Goal: Task Accomplishment & Management: Use online tool/utility

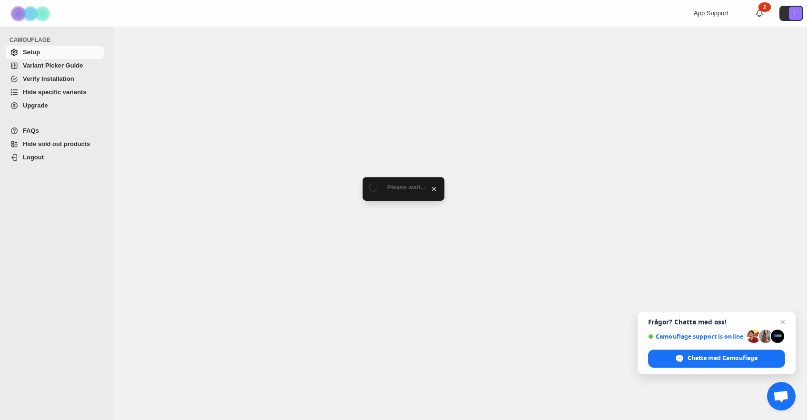
click at [62, 142] on span "Hide sold out products" at bounding box center [57, 143] width 68 height 7
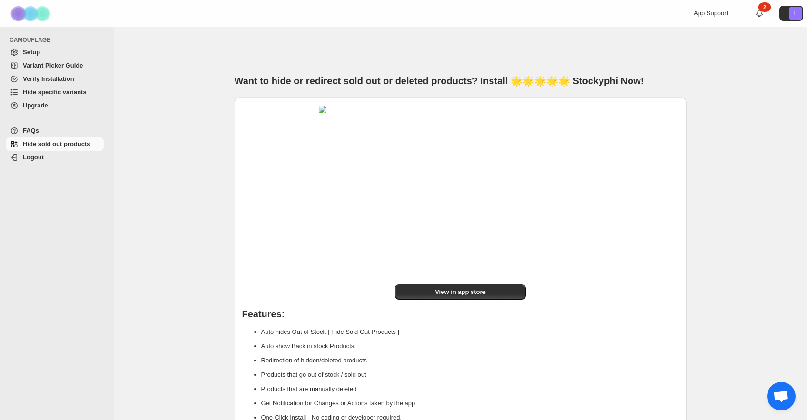
click at [44, 79] on span "Verify Installation" at bounding box center [48, 78] width 51 height 7
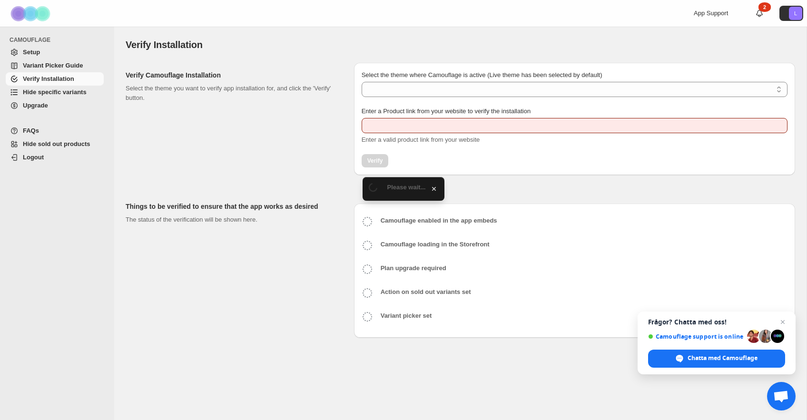
type input "**********"
select select "**********"
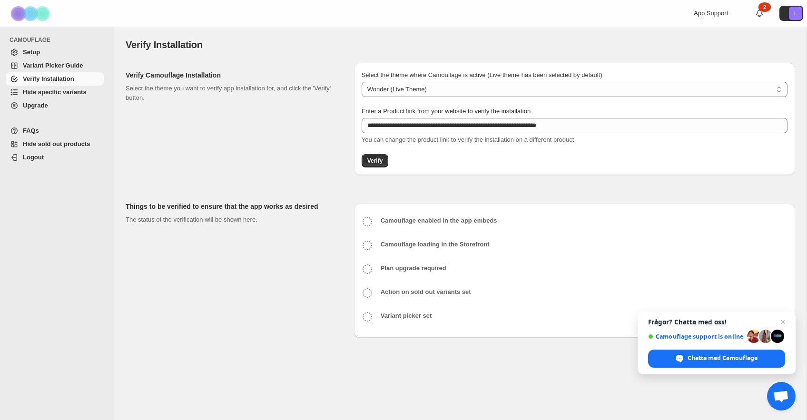
click at [48, 89] on span "Hide specific variants" at bounding box center [55, 92] width 64 height 7
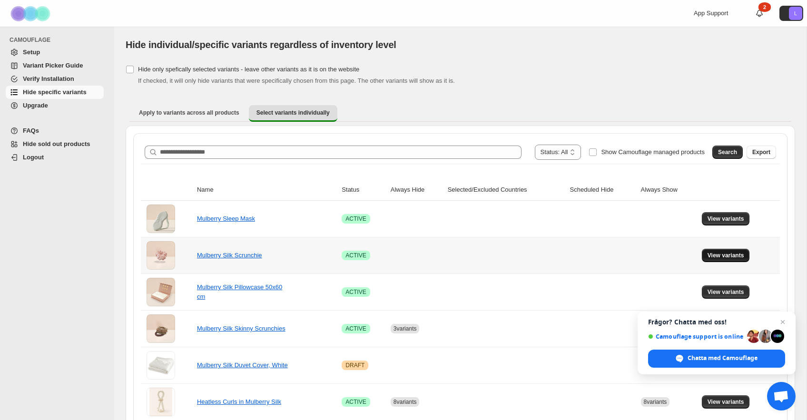
click at [710, 255] on span "View variants" at bounding box center [726, 256] width 37 height 8
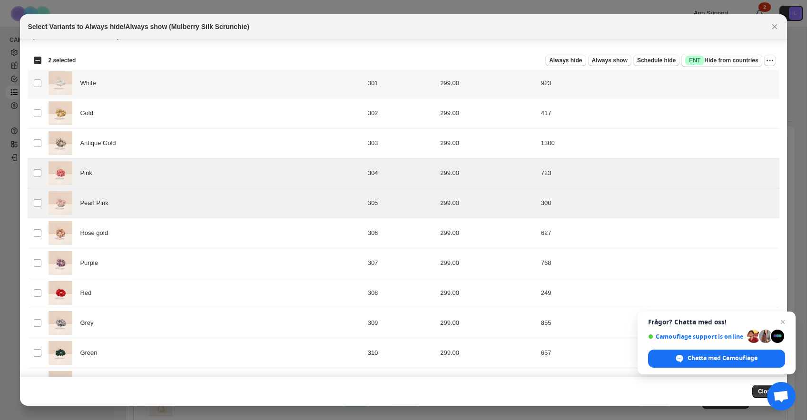
scroll to position [15, 0]
click at [567, 60] on span "Always hide" at bounding box center [565, 61] width 33 height 8
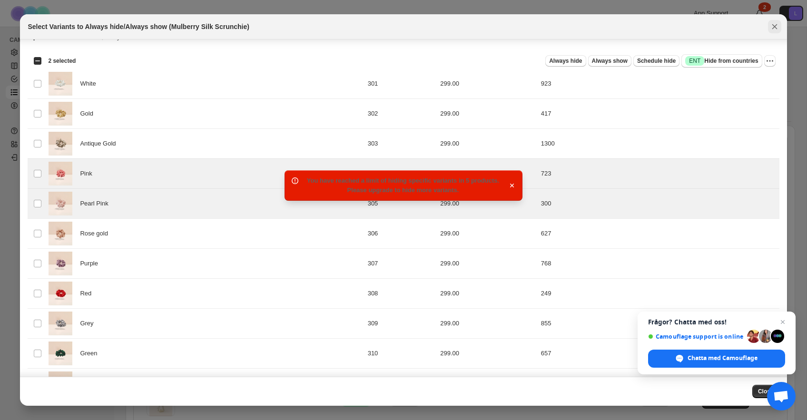
click at [780, 26] on button "Close" at bounding box center [774, 26] width 13 height 13
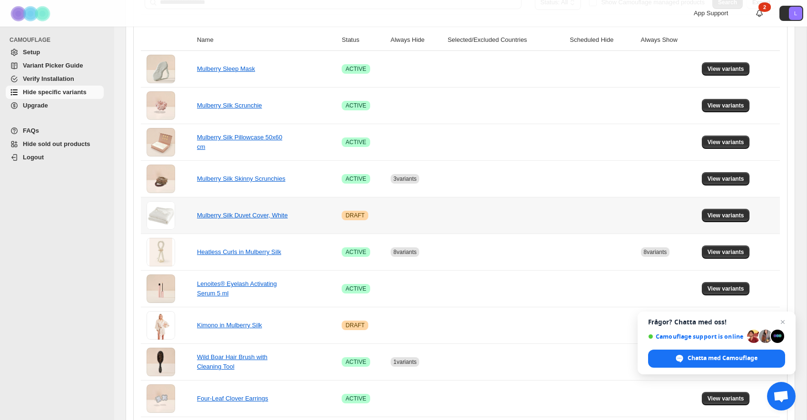
scroll to position [156, 0]
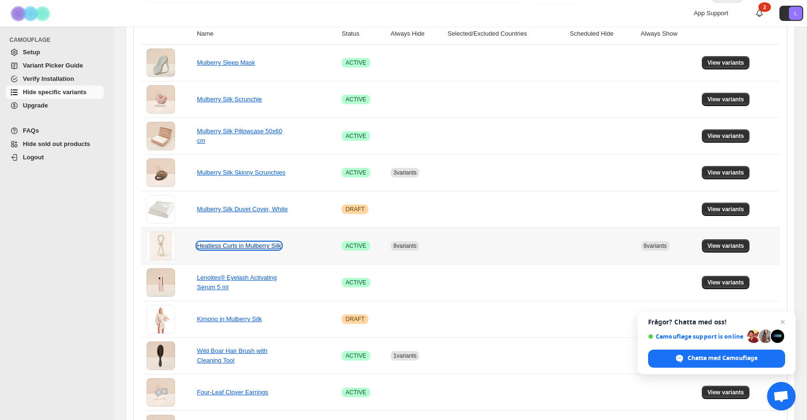
click at [224, 245] on link "Heatless Curls in Mulberry Silk" at bounding box center [239, 245] width 84 height 7
click at [748, 248] on button "View variants" at bounding box center [726, 245] width 48 height 13
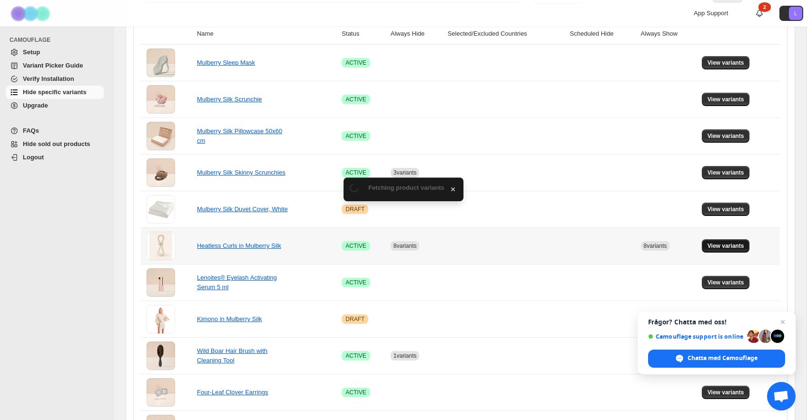
scroll to position [0, 0]
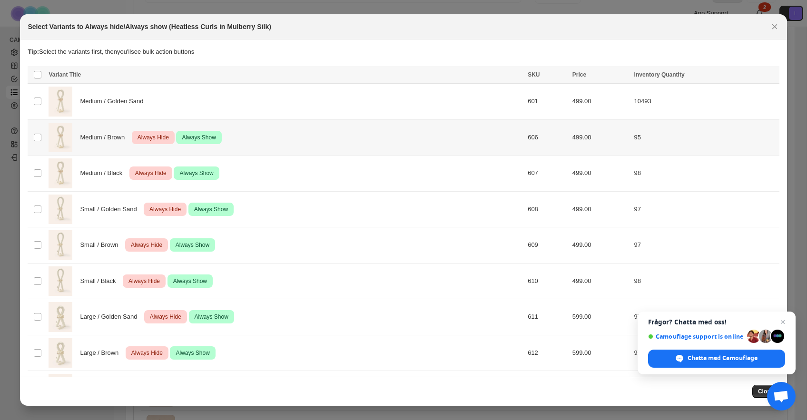
click at [160, 138] on span "Always Hide" at bounding box center [153, 137] width 35 height 11
click at [161, 176] on span "Always Hide" at bounding box center [150, 173] width 35 height 11
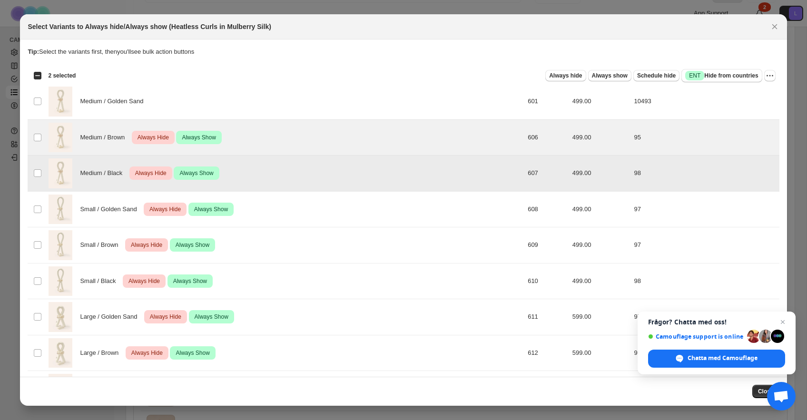
scroll to position [38, 0]
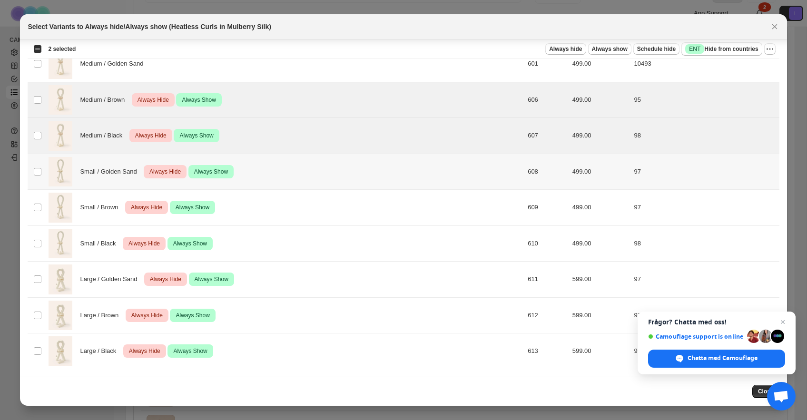
drag, startPoint x: 162, startPoint y: 171, endPoint x: 166, endPoint y: 184, distance: 13.1
click at [162, 171] on span "Always Hide" at bounding box center [165, 171] width 35 height 11
click at [154, 205] on span "Always Hide" at bounding box center [146, 207] width 35 height 11
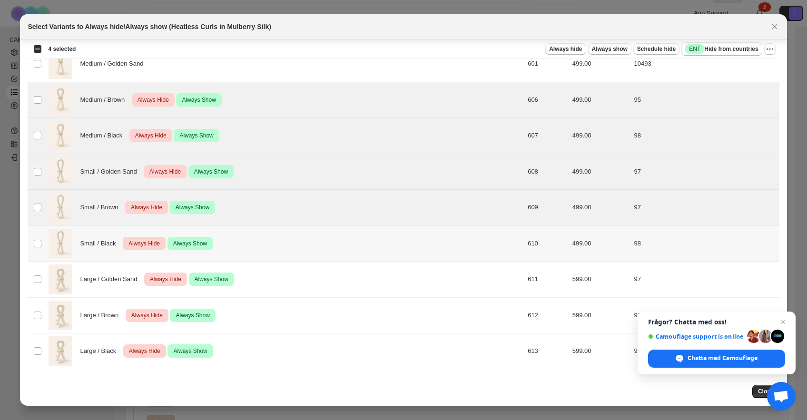
click at [146, 232] on div "Small / Black Critical Always Hide Success Always Show" at bounding box center [286, 244] width 474 height 30
click at [163, 277] on span "Always Hide" at bounding box center [165, 279] width 35 height 11
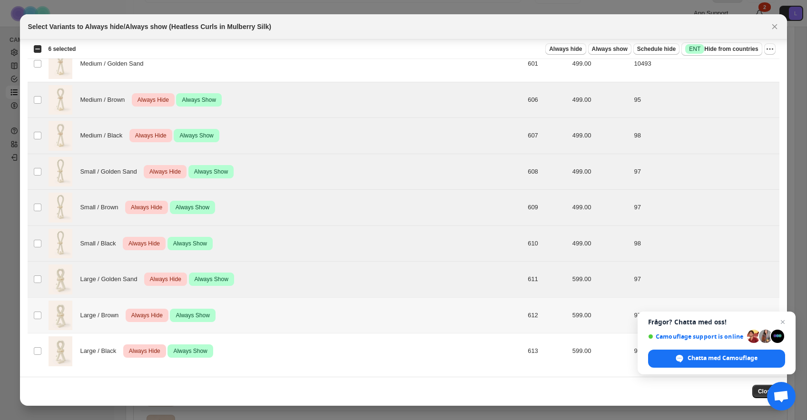
drag, startPoint x: 147, startPoint y: 310, endPoint x: 154, endPoint y: 340, distance: 31.2
click at [148, 311] on span "Always Hide" at bounding box center [146, 315] width 35 height 11
click at [155, 350] on span "Always Hide" at bounding box center [144, 351] width 35 height 11
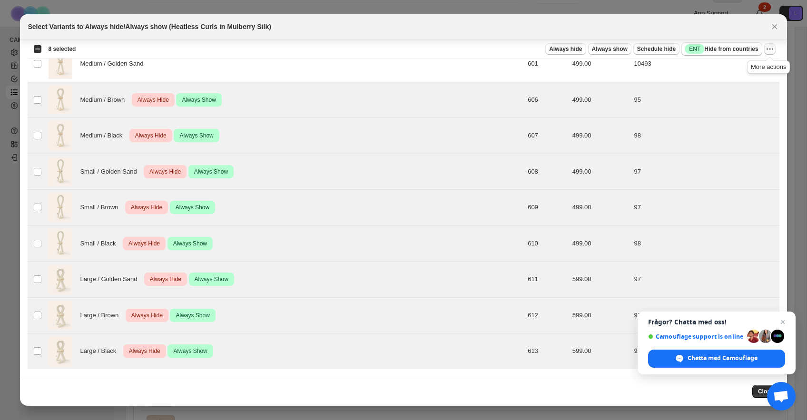
click at [768, 49] on icon "More actions" at bounding box center [771, 49] width 10 height 10
click at [739, 68] on span "Undo always hide" at bounding box center [725, 67] width 49 height 7
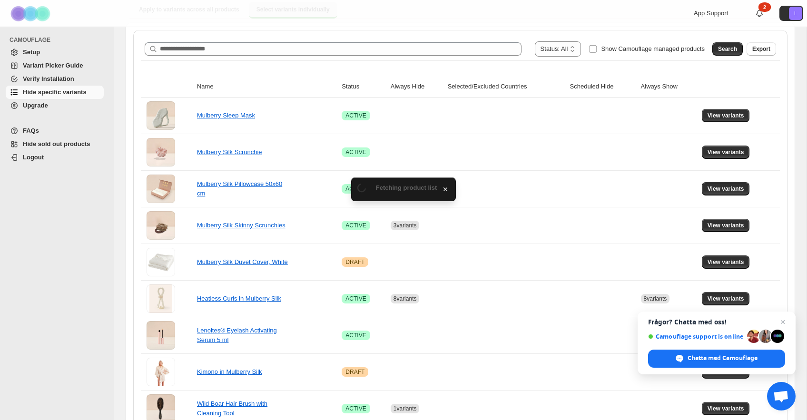
scroll to position [156, 0]
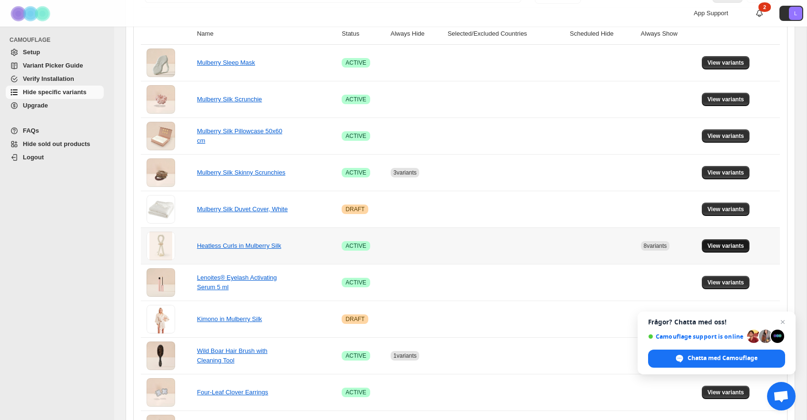
click at [729, 247] on span "View variants" at bounding box center [726, 246] width 37 height 8
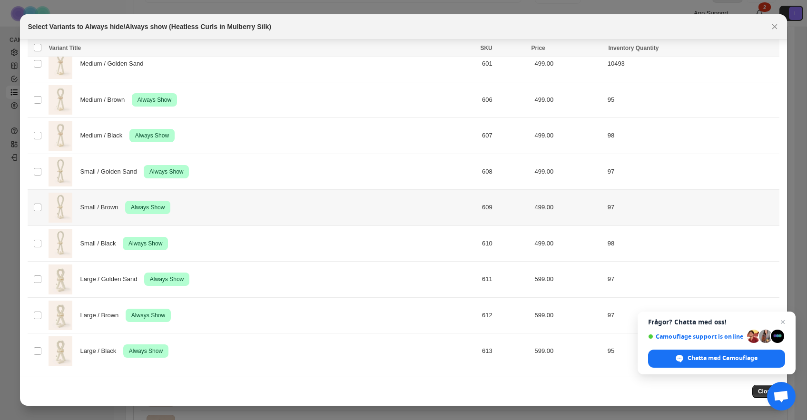
scroll to position [0, 0]
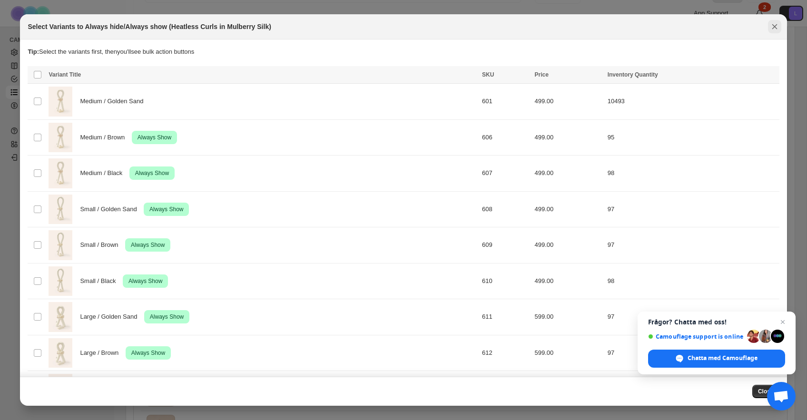
click at [774, 29] on icon "Close" at bounding box center [775, 27] width 10 height 10
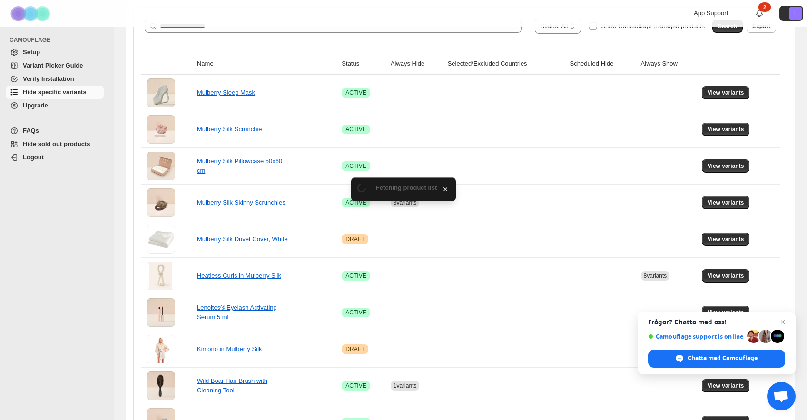
scroll to position [156, 0]
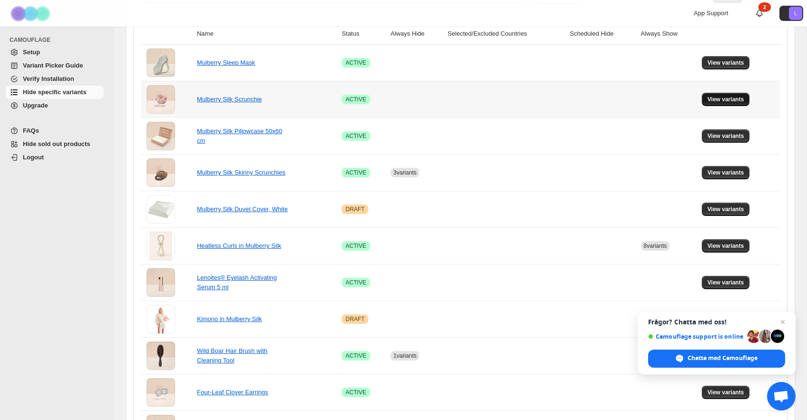
click at [720, 101] on span "View variants" at bounding box center [726, 100] width 37 height 8
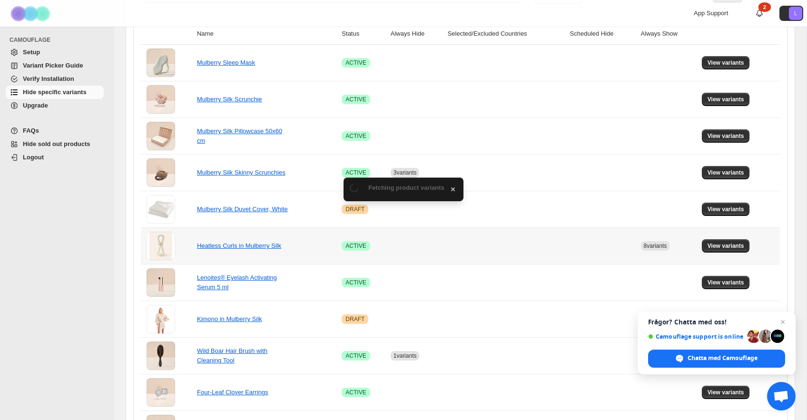
scroll to position [0, 0]
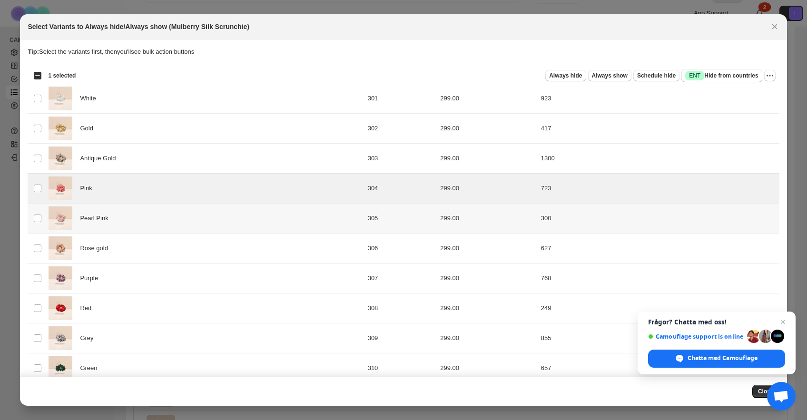
click at [35, 213] on td "Select product variant" at bounding box center [37, 219] width 18 height 30
click at [552, 75] on span "Always hide" at bounding box center [565, 76] width 33 height 8
click at [772, 29] on icon "Close" at bounding box center [775, 27] width 10 height 10
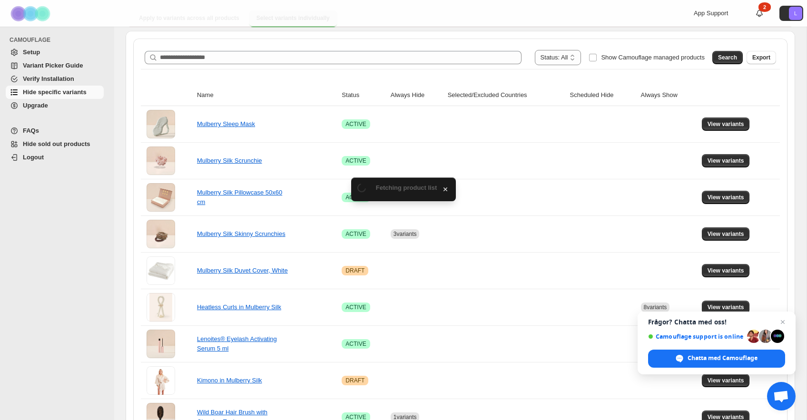
scroll to position [156, 0]
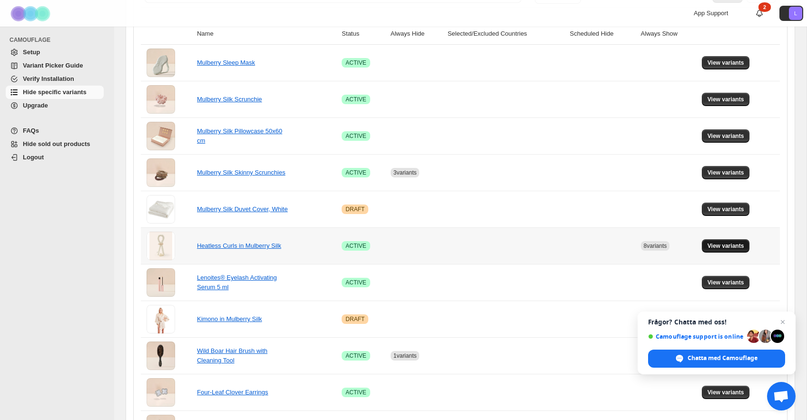
click at [729, 242] on span "View variants" at bounding box center [726, 246] width 37 height 8
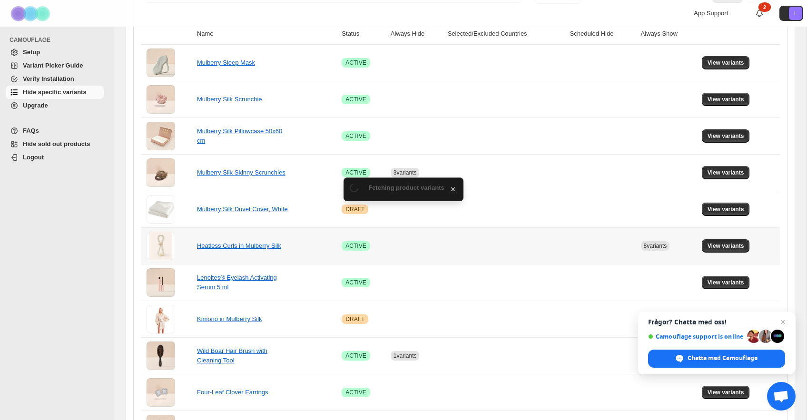
scroll to position [0, 0]
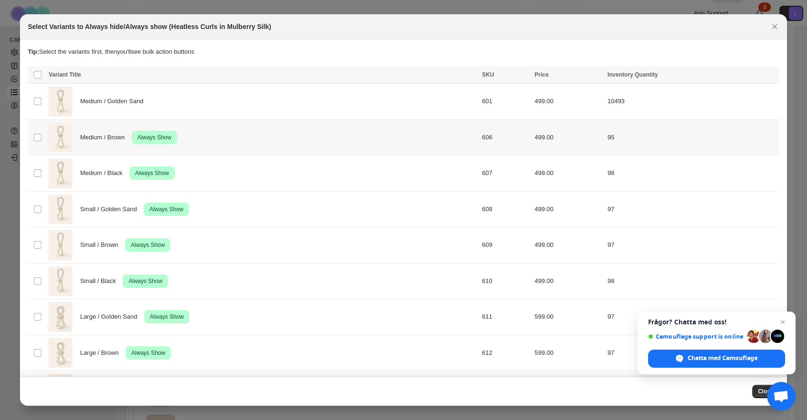
click at [104, 145] on div "Medium / Brown Success Always Show" at bounding box center [263, 138] width 428 height 30
click at [108, 172] on span "Medium / Black" at bounding box center [104, 174] width 48 height 10
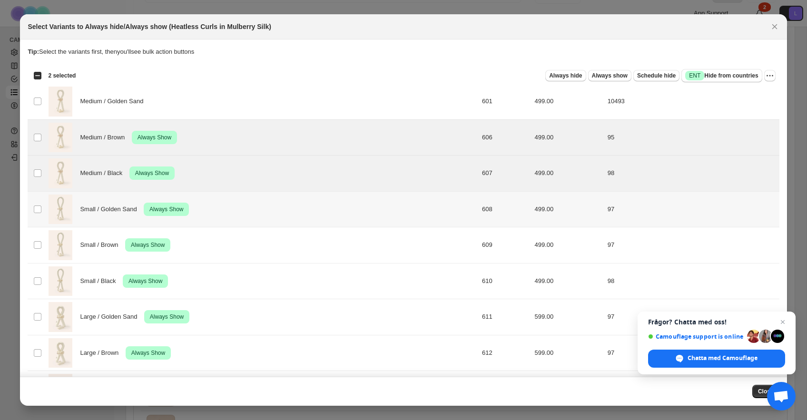
click at [114, 209] on span "Small / Golden Sand" at bounding box center [111, 210] width 62 height 10
click at [128, 237] on div "Small / Brown Success Always Show" at bounding box center [263, 245] width 428 height 30
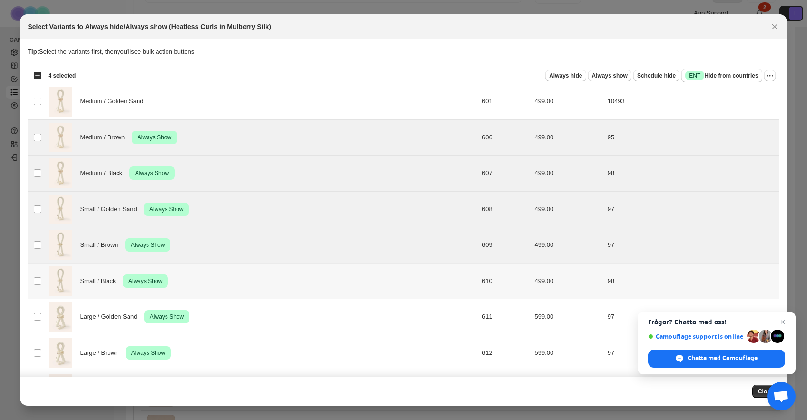
drag, startPoint x: 126, startPoint y: 277, endPoint x: 136, endPoint y: 292, distance: 18.4
click at [126, 277] on span "Success Always Show" at bounding box center [145, 281] width 45 height 13
drag, startPoint x: 137, startPoint y: 327, endPoint x: 149, endPoint y: 352, distance: 27.3
click at [137, 328] on div "Large / Golden Sand Success Always Show" at bounding box center [263, 317] width 428 height 30
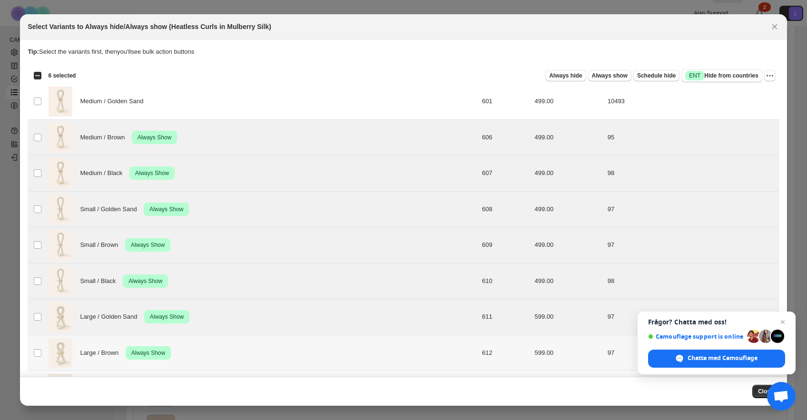
drag, startPoint x: 149, startPoint y: 353, endPoint x: 161, endPoint y: 344, distance: 14.7
click at [149, 353] on span "Always Show" at bounding box center [148, 353] width 38 height 11
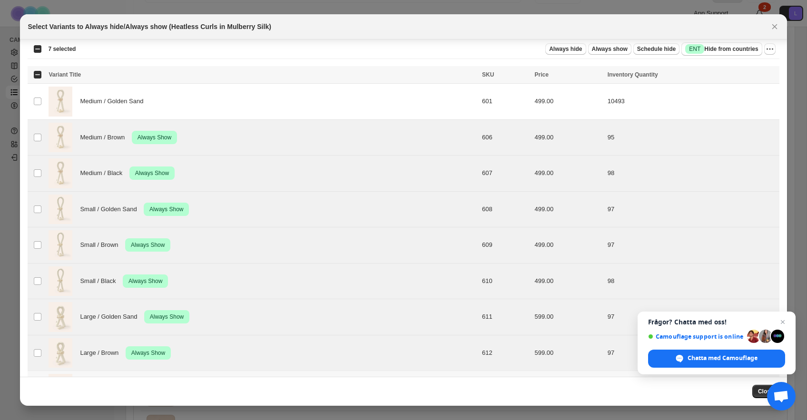
scroll to position [38, 0]
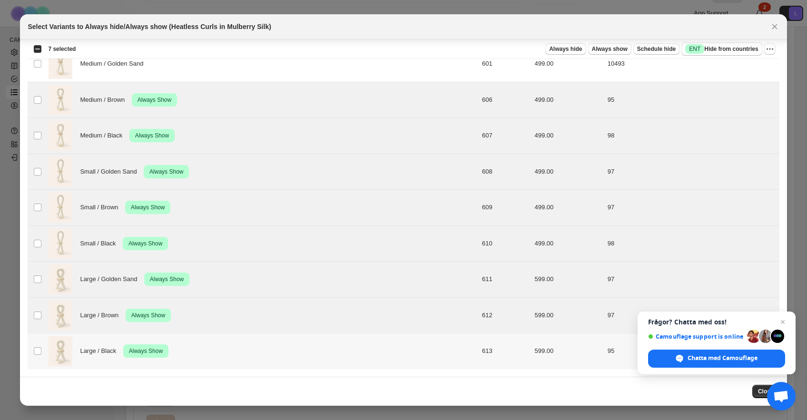
click at [165, 355] on span "Always Show" at bounding box center [146, 351] width 38 height 11
click at [763, 48] on div "Always hide Always show Schedule hide Success ENT Hide from countries Always hi…" at bounding box center [429, 48] width 692 height 13
click at [769, 48] on icon "More actions" at bounding box center [771, 49] width 10 height 10
click at [735, 87] on span "Undo always show" at bounding box center [726, 83] width 51 height 7
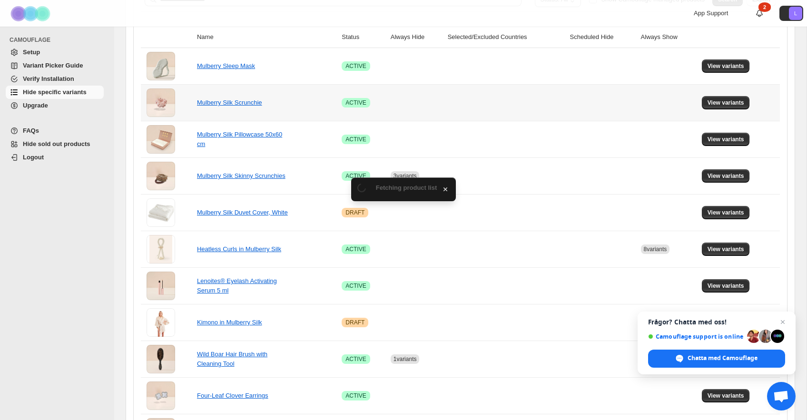
scroll to position [156, 0]
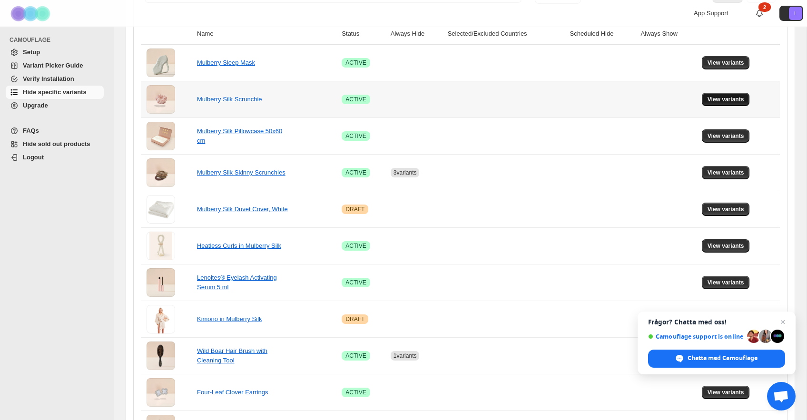
click at [721, 99] on span "View variants" at bounding box center [726, 100] width 37 height 8
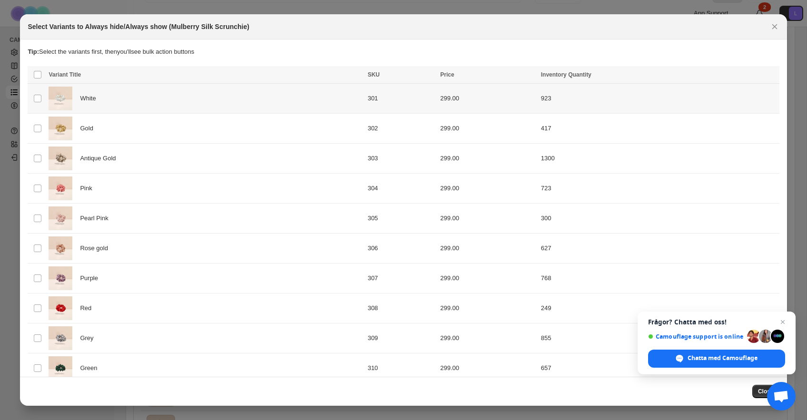
scroll to position [0, 0]
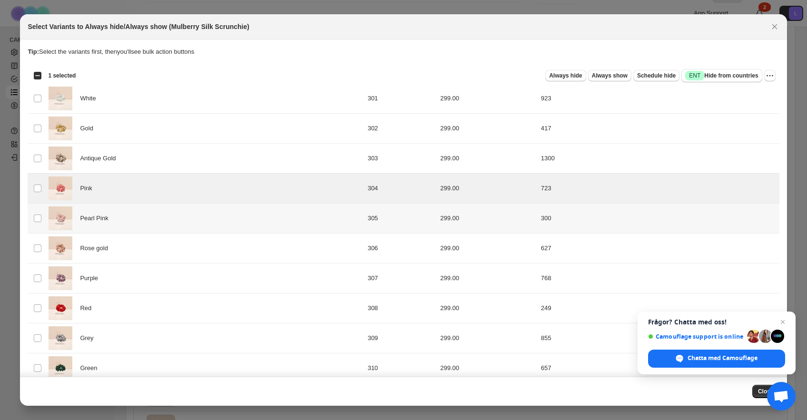
click at [44, 214] on td "Select product variant" at bounding box center [37, 219] width 18 height 30
click at [564, 71] on button "Always hide" at bounding box center [566, 75] width 40 height 11
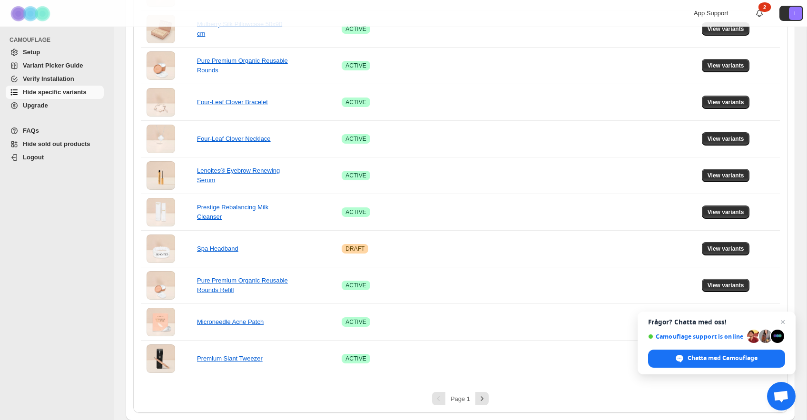
scroll to position [557, 0]
click at [483, 398] on icon "Next" at bounding box center [482, 398] width 2 height 4
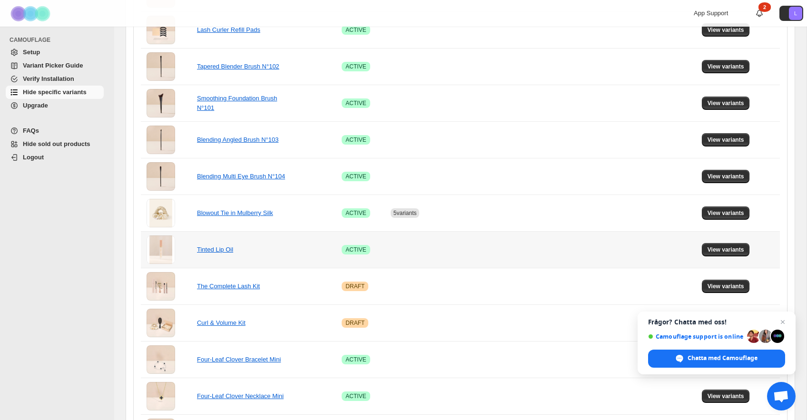
scroll to position [331, 0]
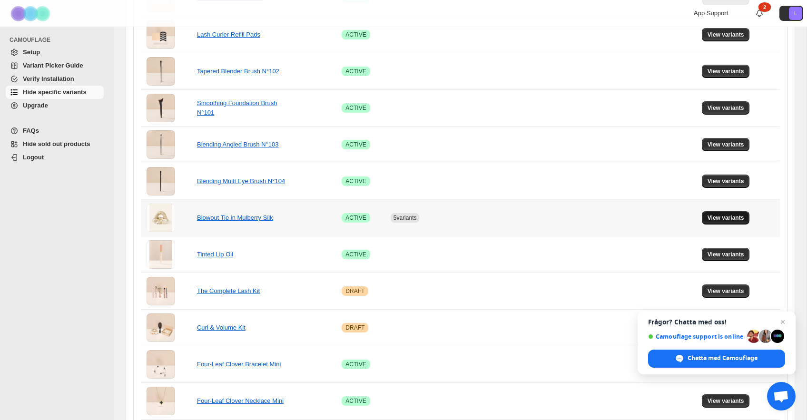
click at [738, 218] on span "View variants" at bounding box center [726, 218] width 37 height 8
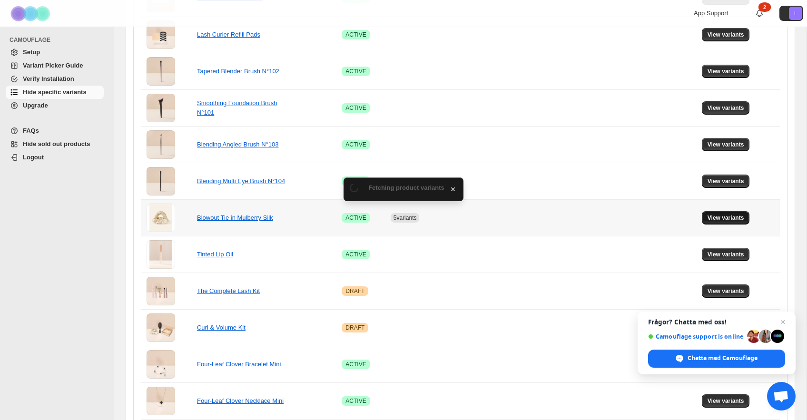
scroll to position [0, 0]
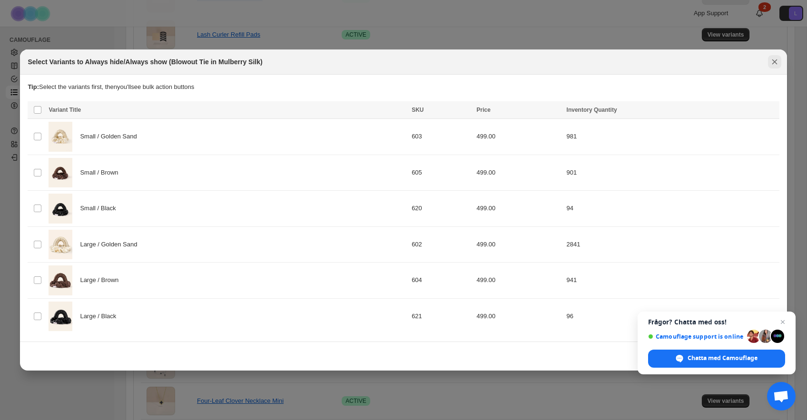
click at [774, 64] on icon "Close" at bounding box center [775, 62] width 10 height 10
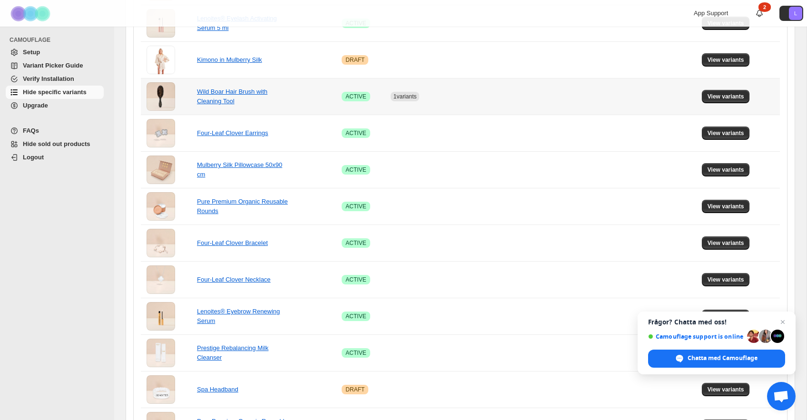
scroll to position [557, 0]
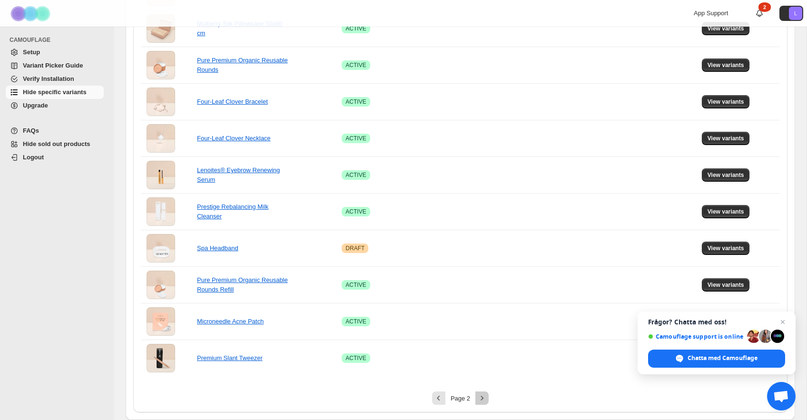
click at [482, 400] on icon "Next" at bounding box center [483, 399] width 10 height 10
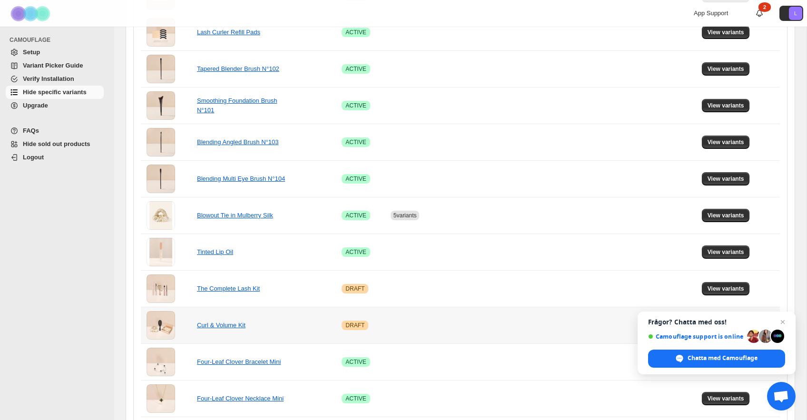
scroll to position [316, 0]
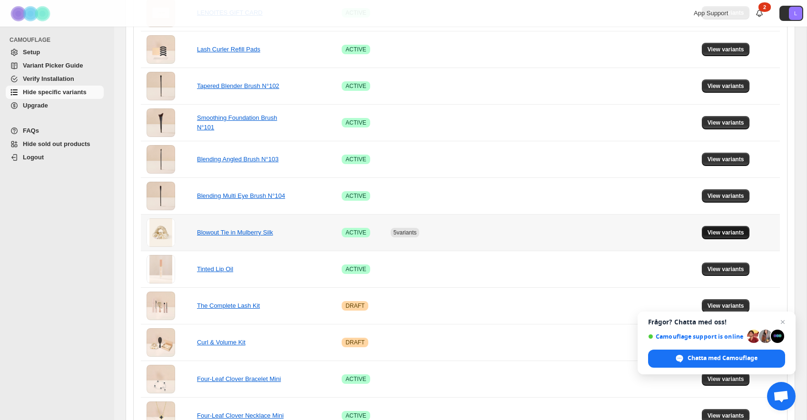
click at [721, 236] on span "View variants" at bounding box center [726, 233] width 37 height 8
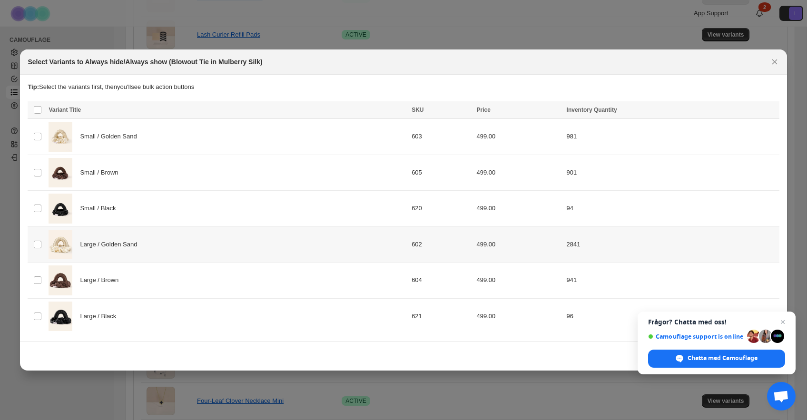
scroll to position [0, 0]
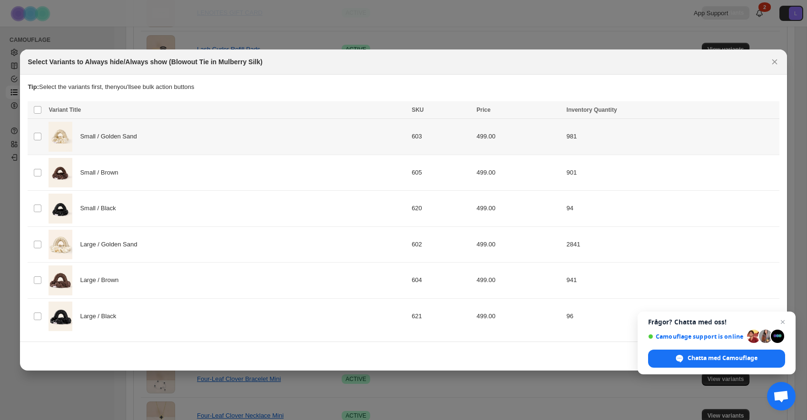
click at [257, 144] on div "Small / Golden Sand" at bounding box center [228, 137] width 358 height 30
click at [263, 172] on div "Small / Brown" at bounding box center [228, 173] width 358 height 30
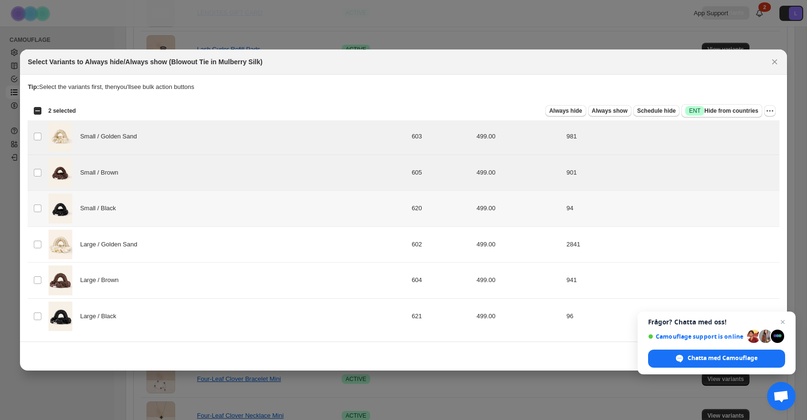
click at [260, 214] on div "Small / Black" at bounding box center [228, 209] width 358 height 30
click at [266, 242] on div "Large / Golden Sand" at bounding box center [228, 245] width 358 height 30
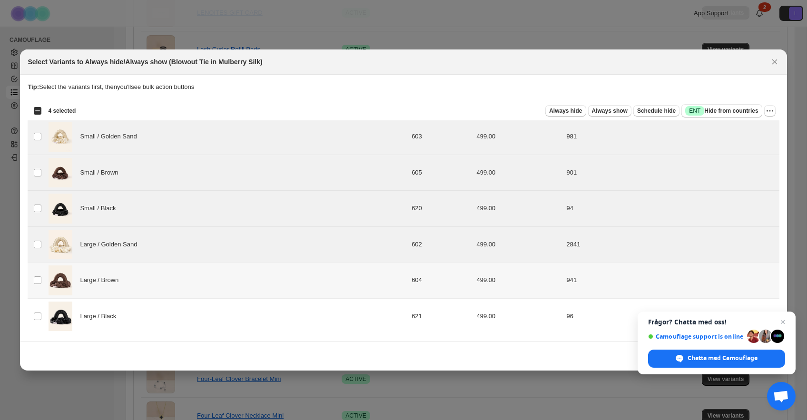
click at [268, 285] on div "Large / Brown" at bounding box center [228, 281] width 358 height 30
click at [269, 318] on div "Large / Black" at bounding box center [228, 317] width 358 height 30
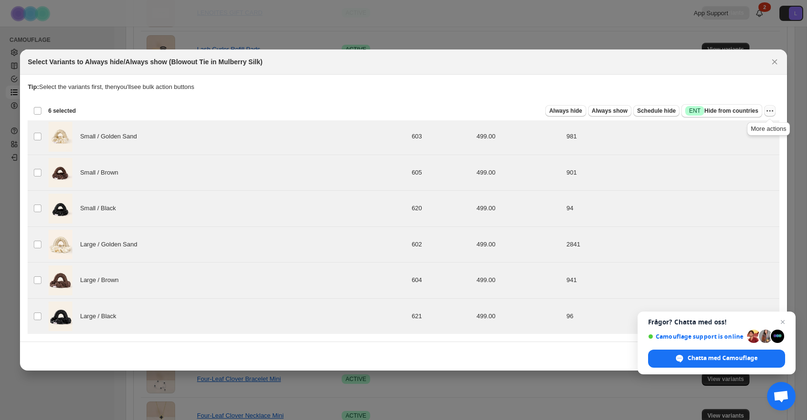
click at [774, 109] on icon "More actions" at bounding box center [771, 111] width 10 height 10
click at [741, 147] on span "Undo always show" at bounding box center [726, 145] width 51 height 7
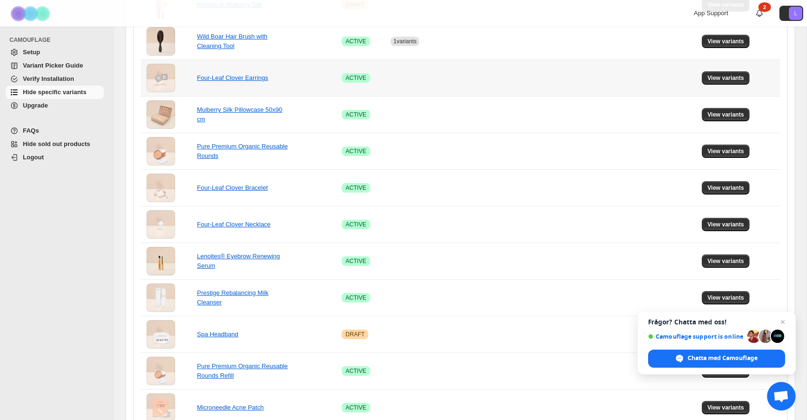
scroll to position [557, 0]
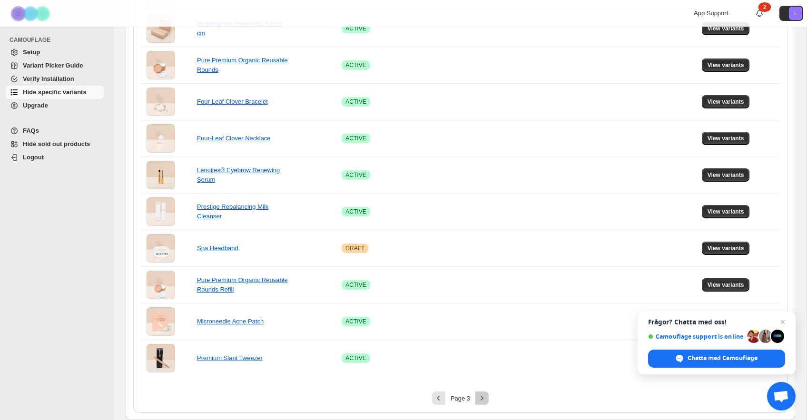
click at [483, 403] on icon "Next" at bounding box center [483, 399] width 10 height 10
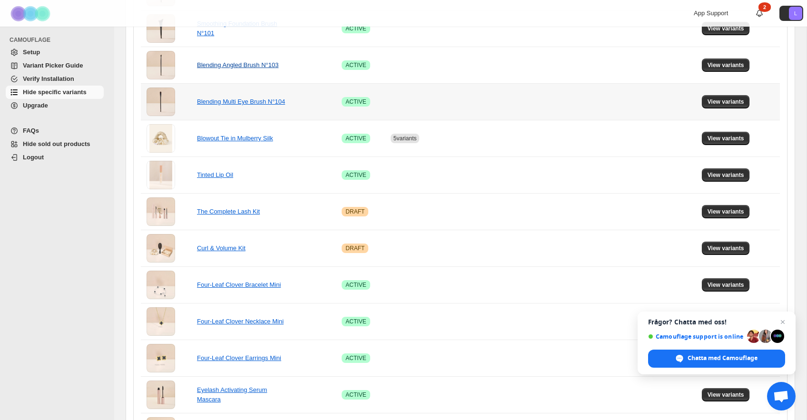
scroll to position [412, 0]
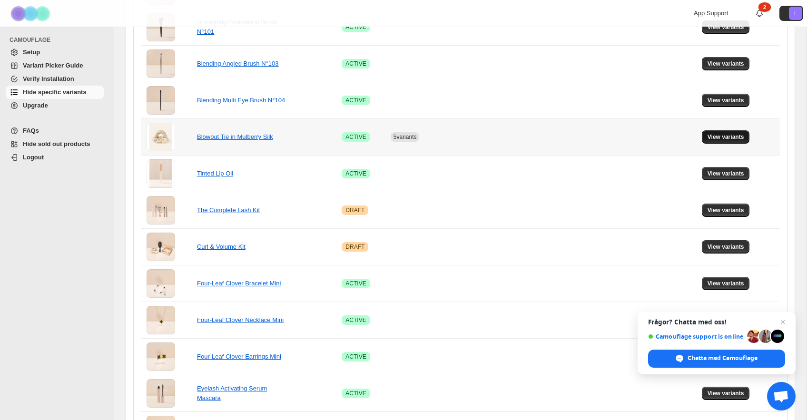
click at [715, 139] on span "View variants" at bounding box center [726, 137] width 37 height 8
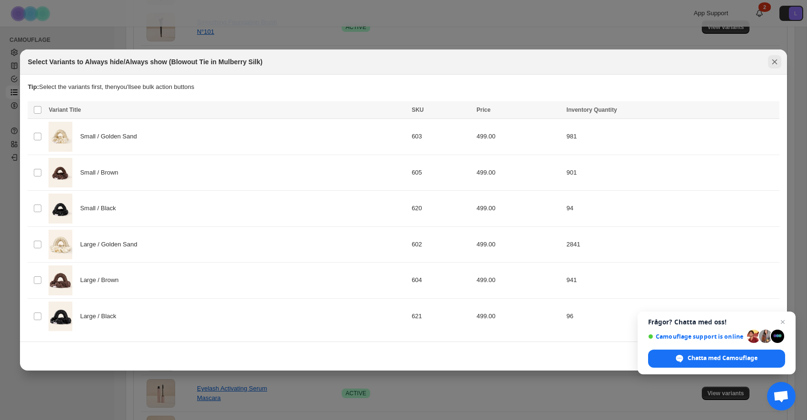
click at [771, 66] on icon "Close" at bounding box center [775, 62] width 10 height 10
